Goal: Task Accomplishment & Management: Complete application form

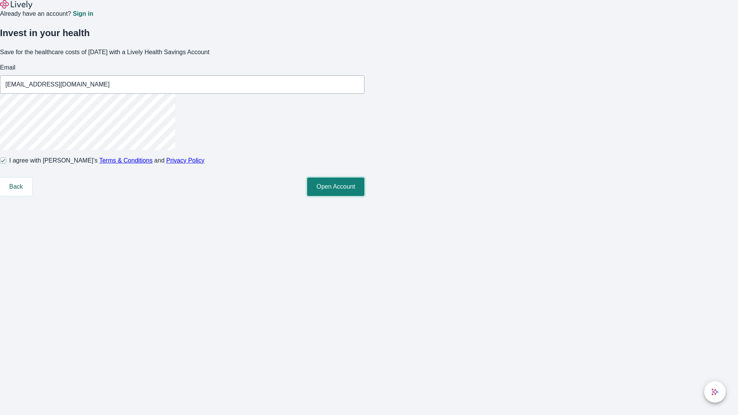
click at [364, 196] on button "Open Account" at bounding box center [335, 186] width 57 height 18
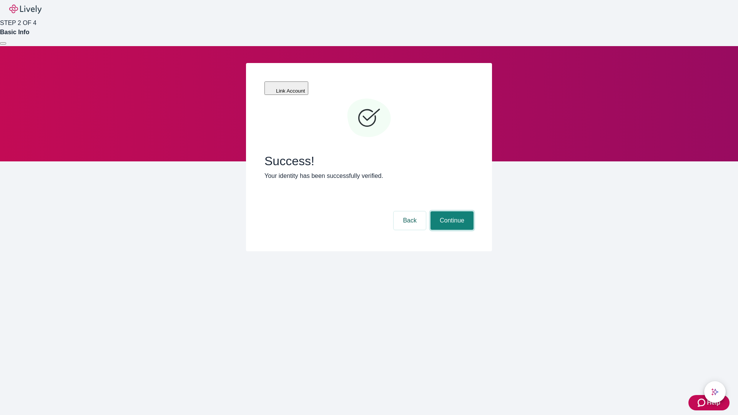
click at [451, 211] on button "Continue" at bounding box center [451, 220] width 43 height 18
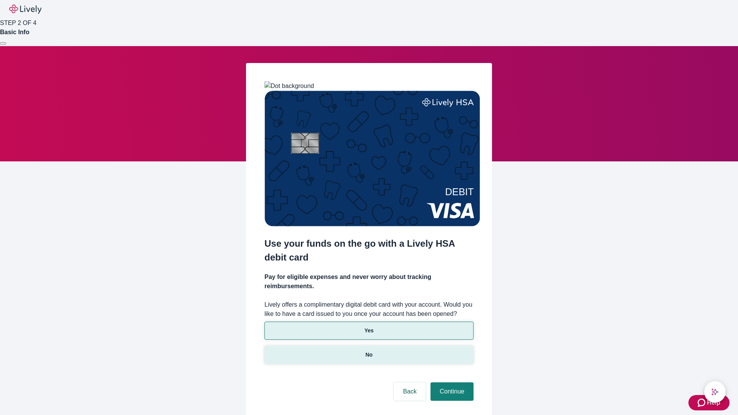
click at [368, 351] on p "No" at bounding box center [368, 355] width 7 height 8
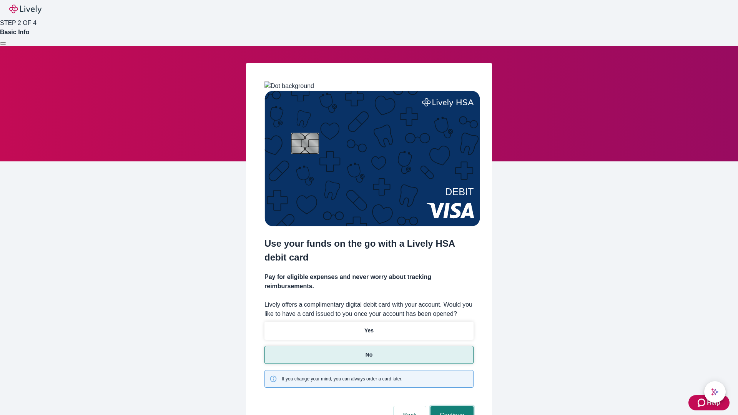
click at [451, 406] on button "Continue" at bounding box center [451, 415] width 43 height 18
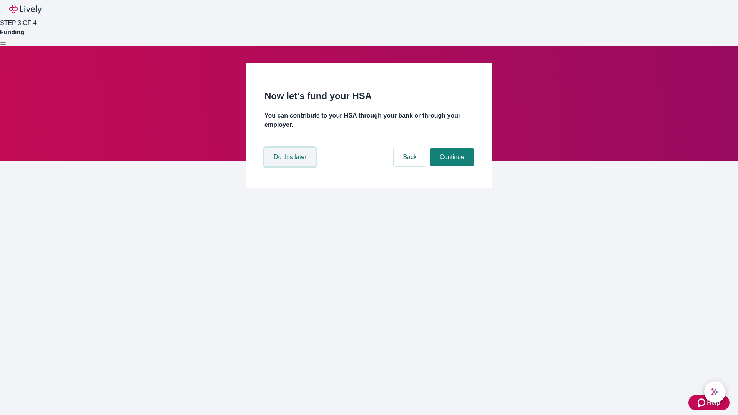
click at [291, 166] on button "Do this later" at bounding box center [289, 157] width 51 height 18
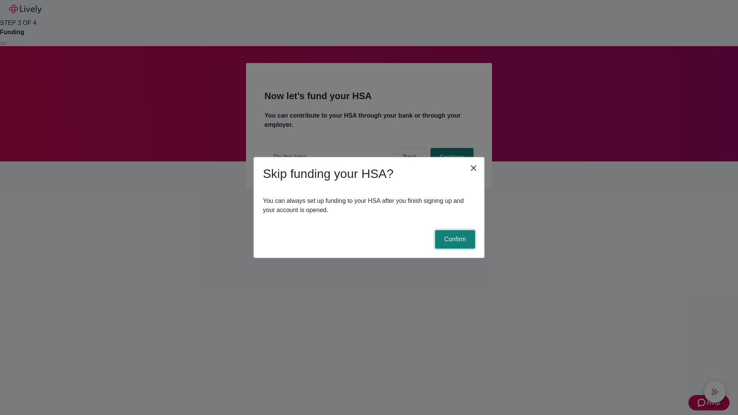
click at [454, 239] on button "Confirm" at bounding box center [455, 239] width 40 height 18
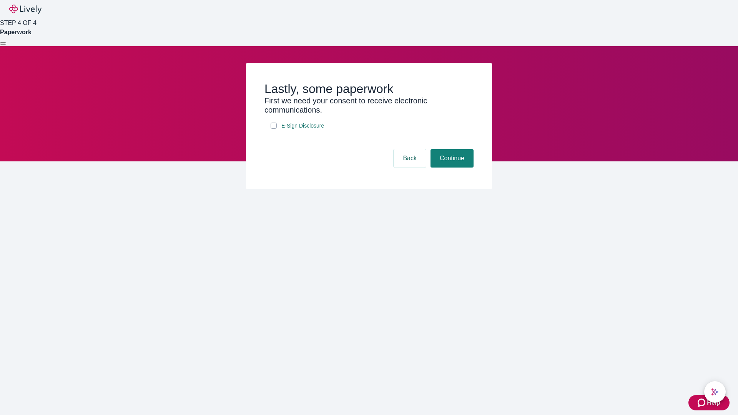
click at [274, 129] on input "E-Sign Disclosure" at bounding box center [273, 126] width 6 height 6
checkbox input "true"
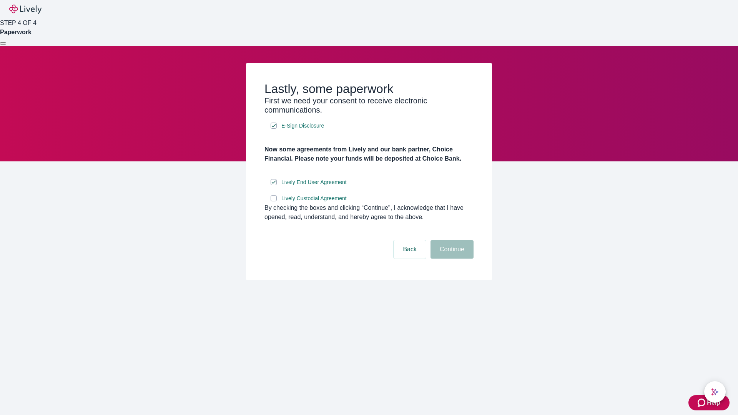
click at [274, 201] on input "Lively Custodial Agreement" at bounding box center [273, 198] width 6 height 6
checkbox input "true"
click at [451, 259] on button "Continue" at bounding box center [451, 249] width 43 height 18
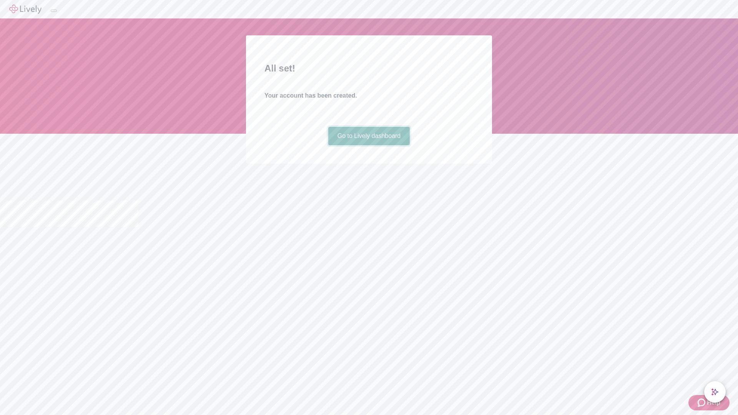
click at [368, 145] on link "Go to Lively dashboard" at bounding box center [369, 136] width 82 height 18
